Goal: Task Accomplishment & Management: Use online tool/utility

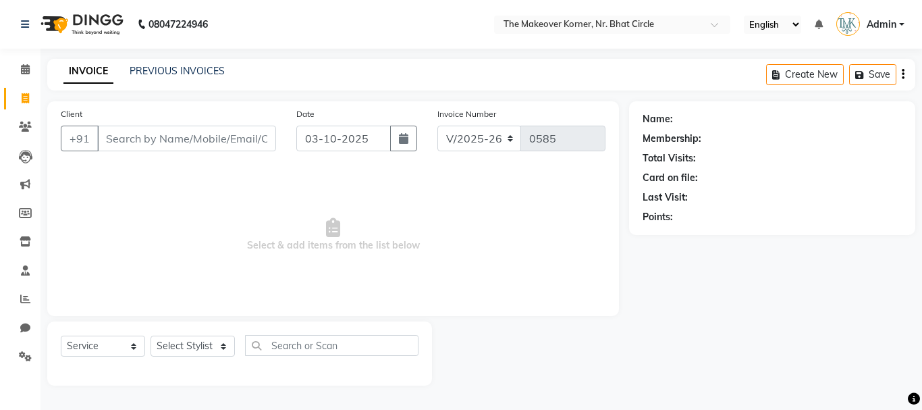
select select "5477"
select select "service"
click at [210, 66] on link "PREVIOUS INVOICES" at bounding box center [177, 71] width 95 height 12
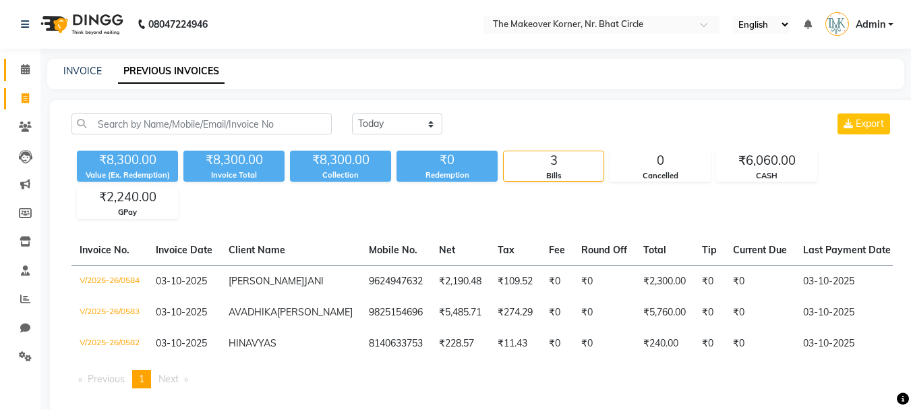
click at [11, 77] on link "Calendar" at bounding box center [20, 70] width 32 height 22
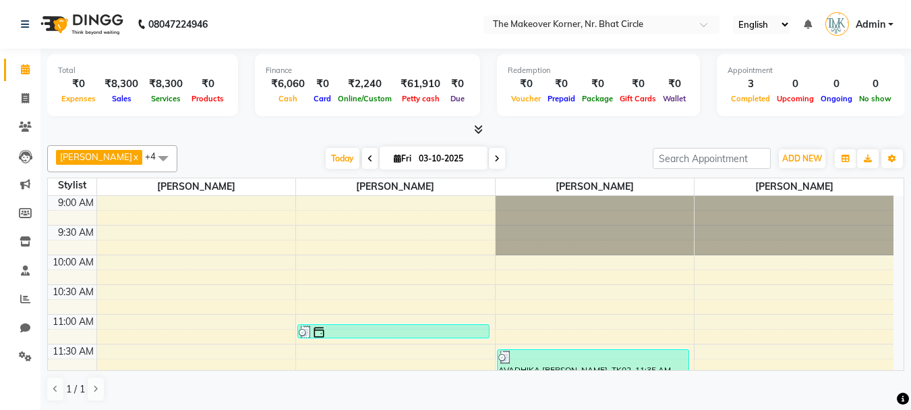
click at [474, 131] on icon at bounding box center [478, 129] width 9 height 10
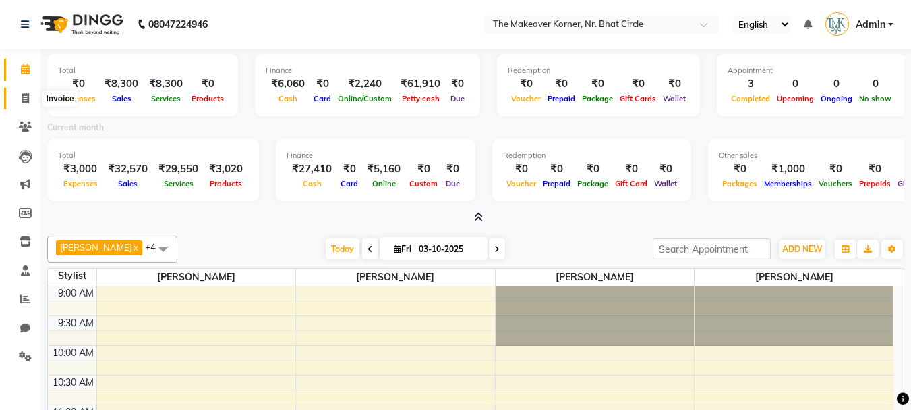
click at [25, 95] on icon at bounding box center [25, 98] width 7 height 10
select select "service"
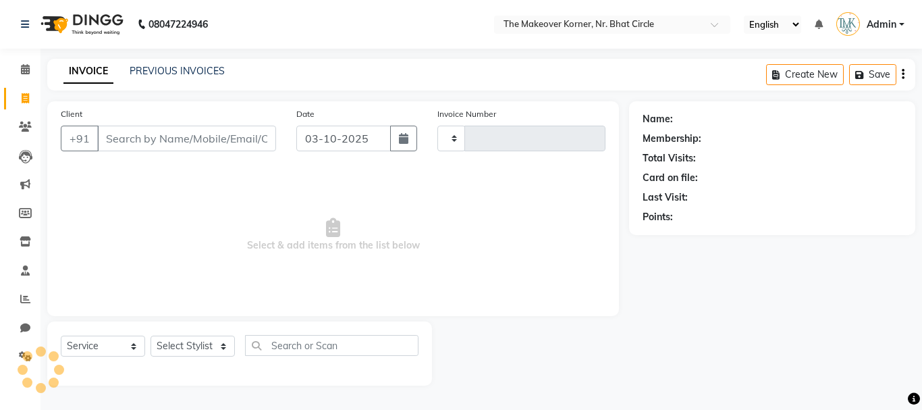
type input "0585"
select select "5477"
click at [27, 73] on icon at bounding box center [25, 69] width 9 height 10
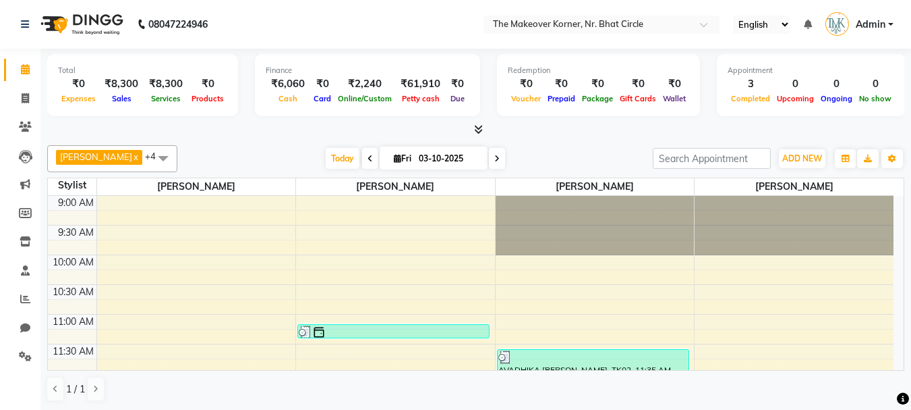
click at [476, 130] on icon at bounding box center [478, 129] width 9 height 10
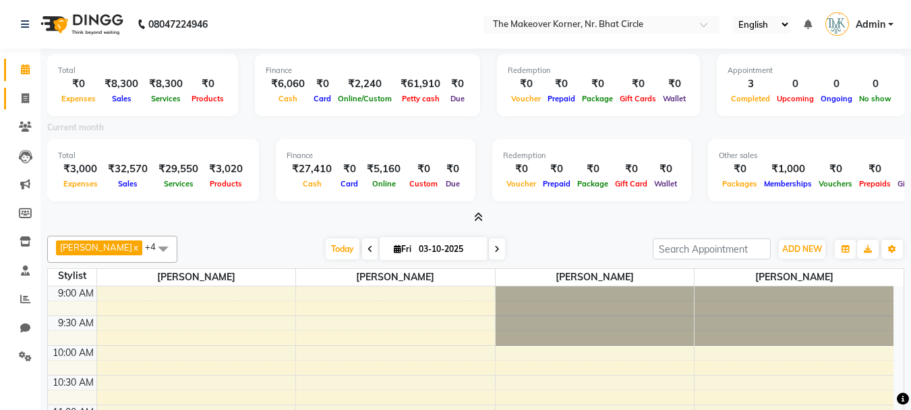
click at [9, 100] on link "Invoice" at bounding box center [20, 99] width 32 height 22
select select "service"
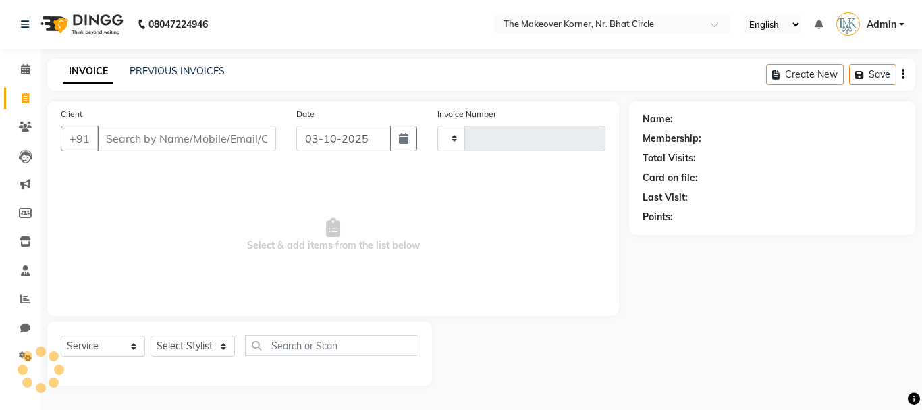
type input "0585"
click at [159, 142] on input "Client" at bounding box center [186, 138] width 179 height 26
select select "5477"
click at [181, 72] on link "PREVIOUS INVOICES" at bounding box center [177, 71] width 95 height 12
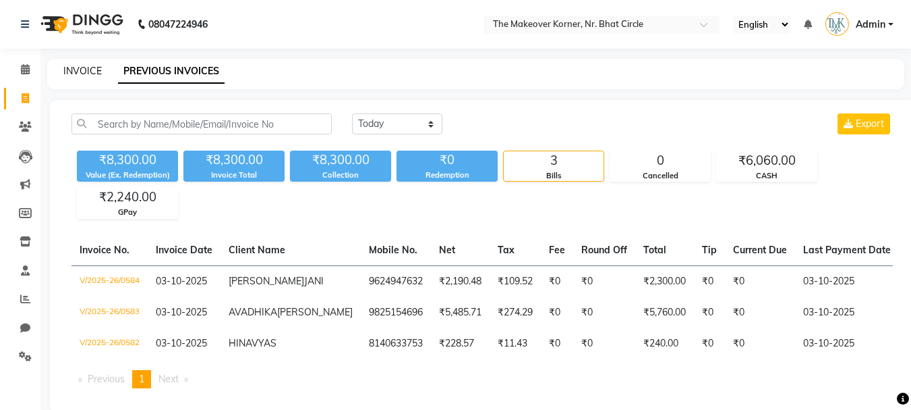
click at [63, 70] on link "INVOICE" at bounding box center [82, 71] width 38 height 12
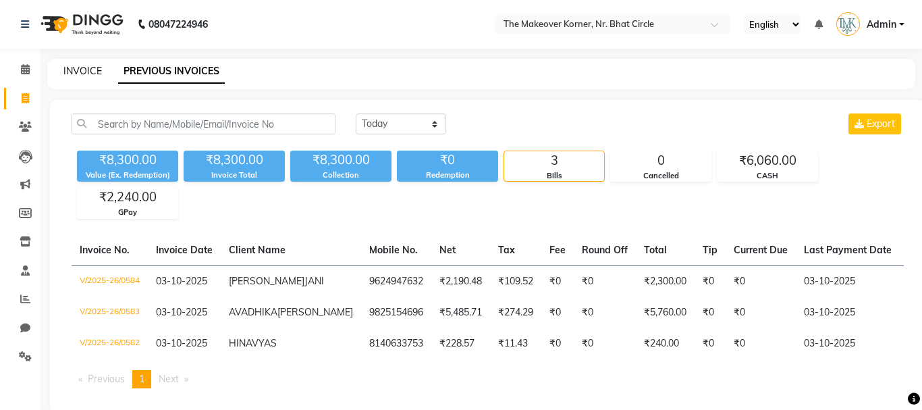
select select "service"
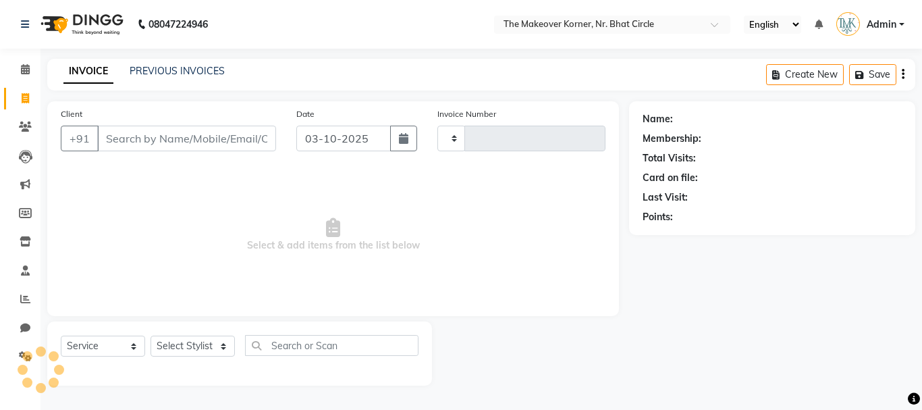
type input "0585"
select select "5477"
click at [140, 136] on input "Client" at bounding box center [186, 138] width 179 height 26
